Goal: Information Seeking & Learning: Learn about a topic

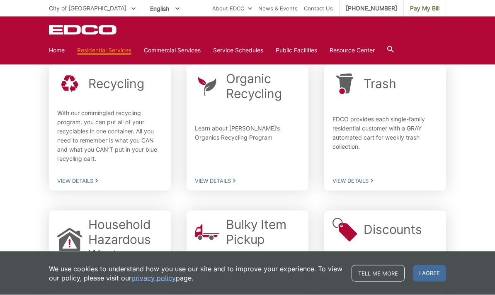
scroll to position [270, 0]
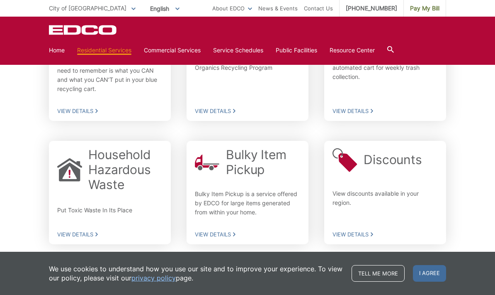
click at [351, 235] on span "View Details" at bounding box center [385, 233] width 105 height 7
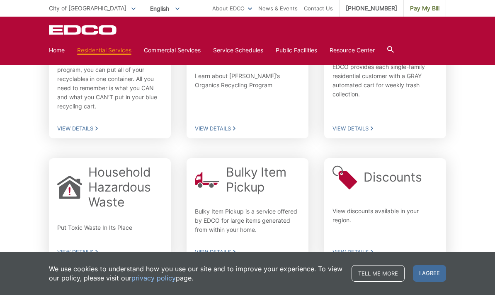
scroll to position [253, 0]
click at [353, 127] on span "View Details" at bounding box center [385, 127] width 105 height 7
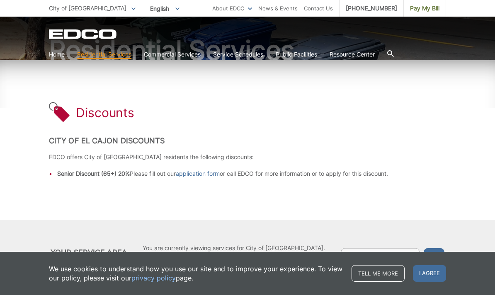
scroll to position [118, 0]
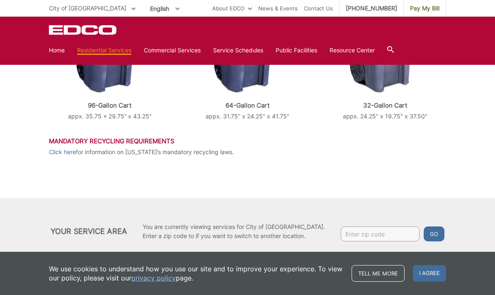
scroll to position [404, 0]
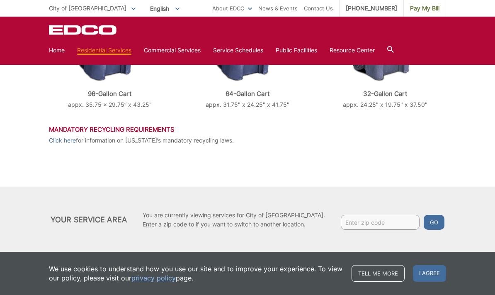
click at [349, 218] on input "Enter zip code" at bounding box center [380, 222] width 79 height 15
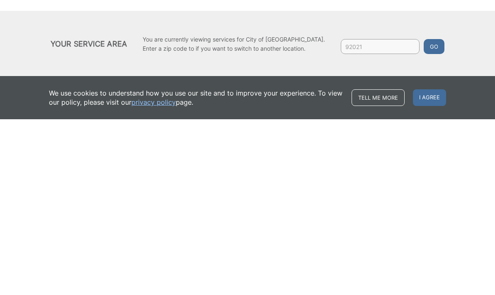
type input "92021"
click at [426, 215] on button "Go" at bounding box center [434, 222] width 21 height 15
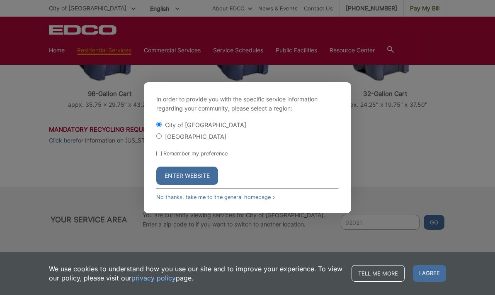
click at [185, 185] on button "Enter Website" at bounding box center [187, 175] width 62 height 18
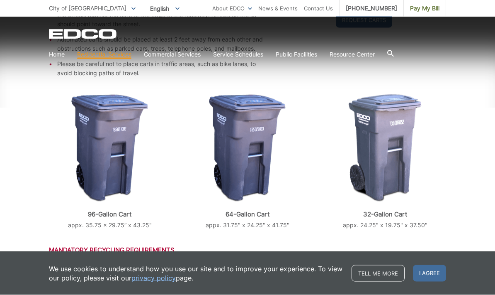
scroll to position [371, 0]
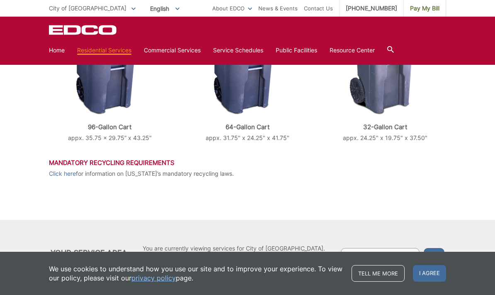
click at [428, 281] on span "I agree" at bounding box center [429, 273] width 33 height 17
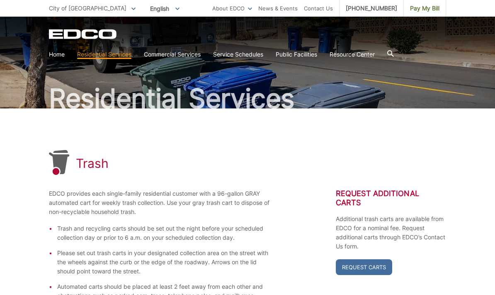
scroll to position [0, 0]
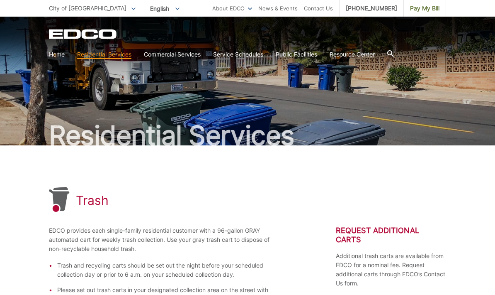
click at [54, 58] on link "Home" at bounding box center [57, 54] width 16 height 9
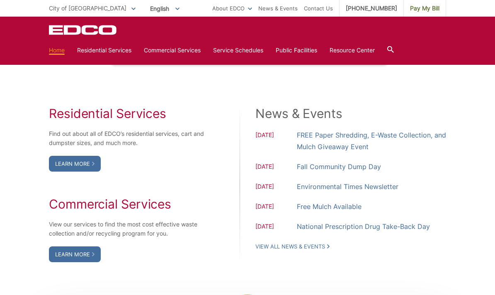
scroll to position [673, 0]
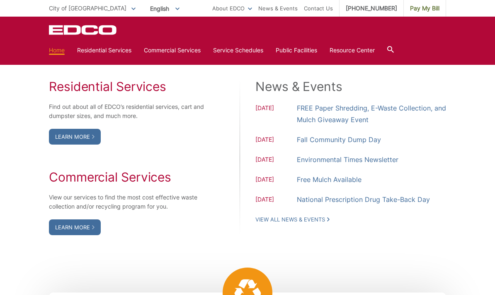
click at [64, 144] on link "Learn More" at bounding box center [75, 137] width 52 height 16
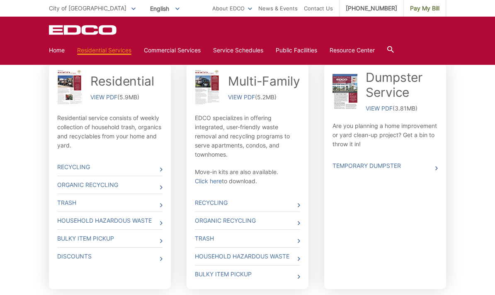
scroll to position [273, 0]
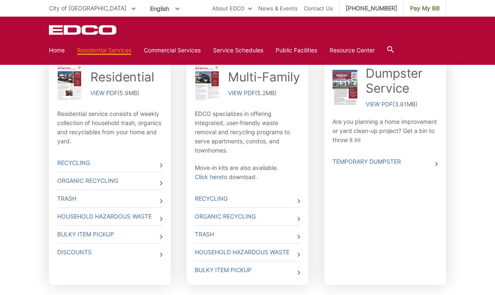
click at [103, 93] on link "VIEW PDF" at bounding box center [103, 92] width 27 height 9
